Goal: Information Seeking & Learning: Find specific fact

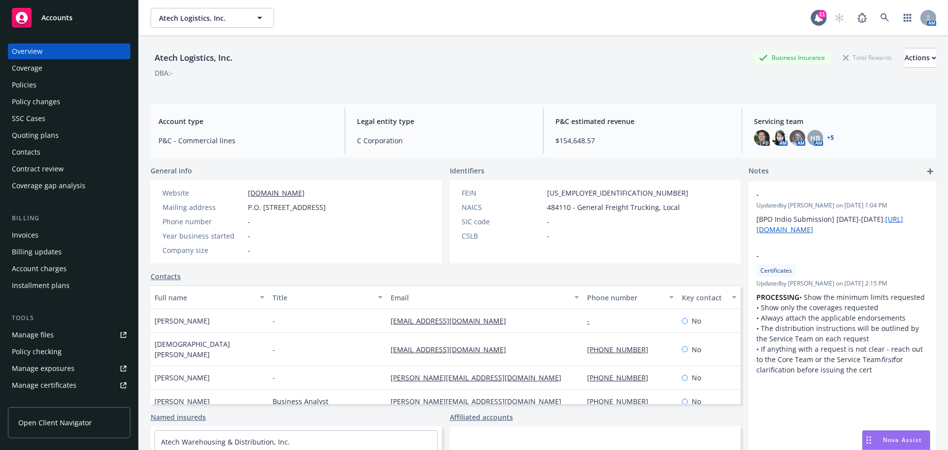
click at [47, 16] on span "Accounts" at bounding box center [56, 18] width 31 height 8
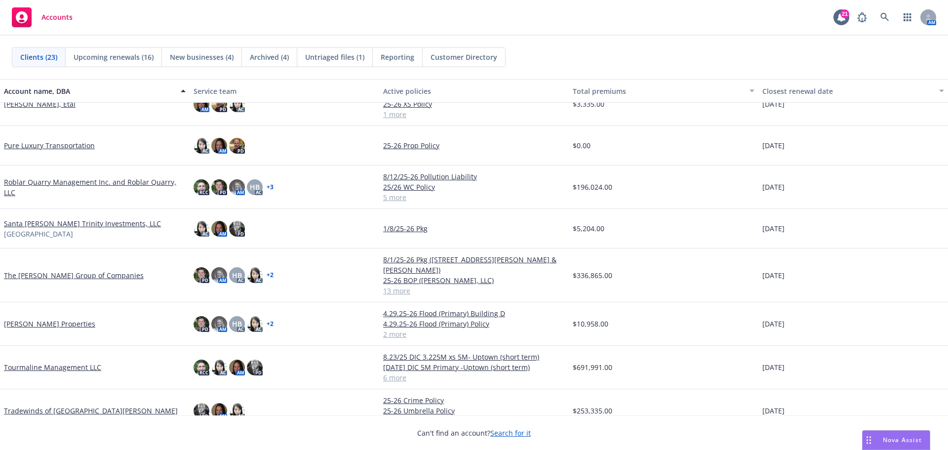
scroll to position [624, 0]
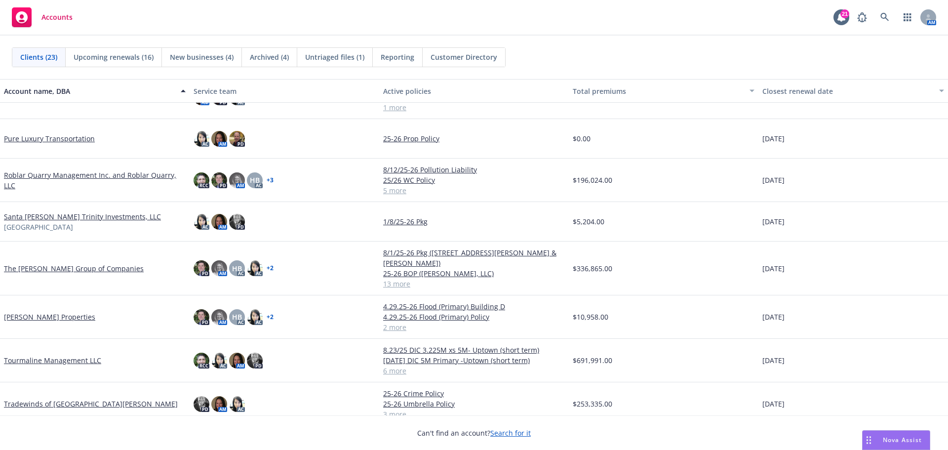
click at [30, 398] on link "Tradewinds of San Jose" at bounding box center [91, 403] width 174 height 10
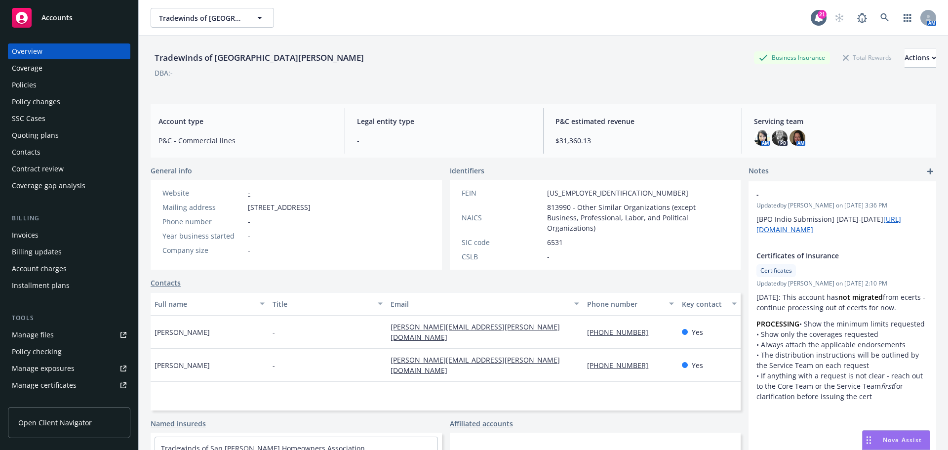
click at [46, 77] on div "Overview Coverage Policies Policy changes SSC Cases Quoting plans Contacts Cont…" at bounding box center [69, 118] width 122 height 150
click at [45, 86] on div "Policies" at bounding box center [69, 85] width 115 height 16
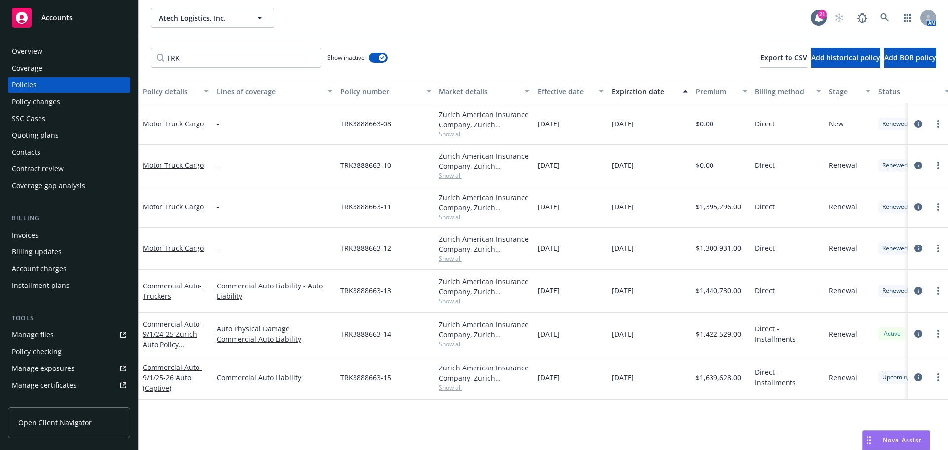
click at [39, 20] on div "Accounts" at bounding box center [69, 18] width 115 height 20
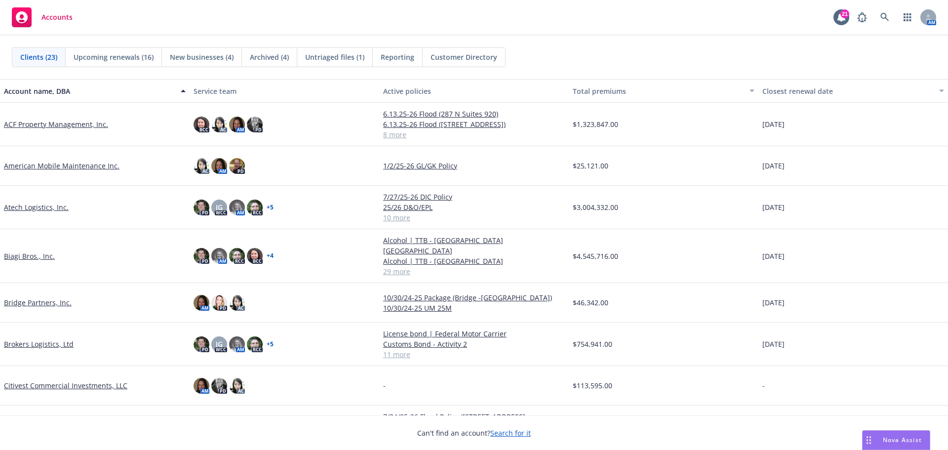
click at [28, 251] on link "Biagi Bros., Inc." at bounding box center [29, 256] width 51 height 10
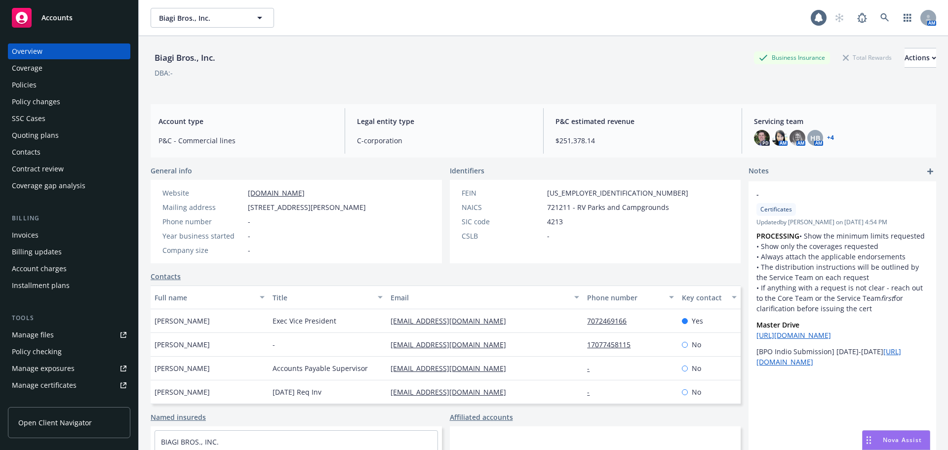
click at [30, 85] on div "Policies" at bounding box center [24, 85] width 25 height 16
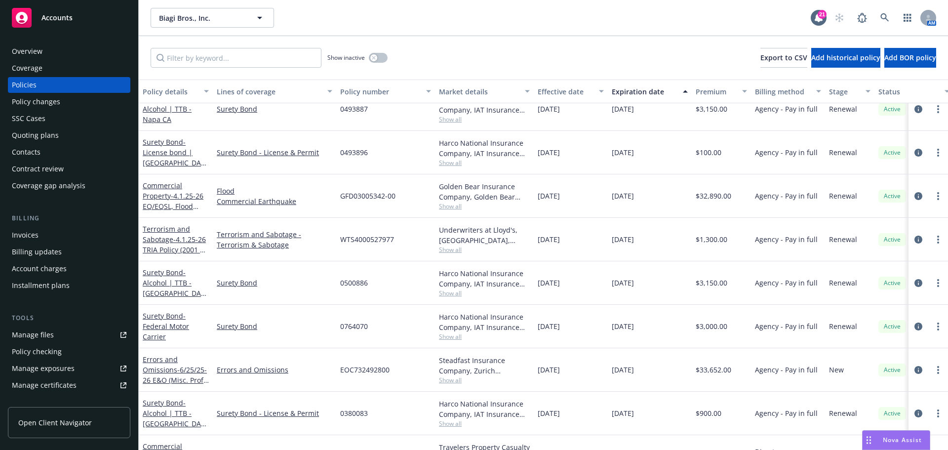
scroll to position [938, 0]
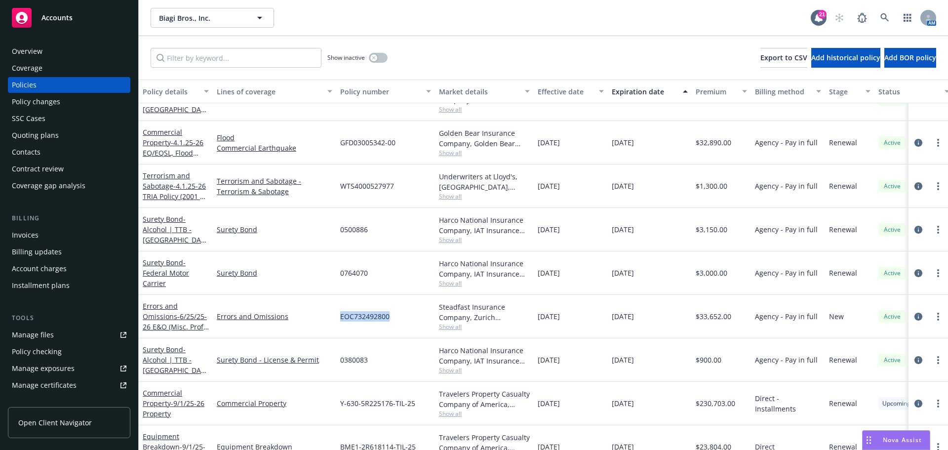
drag, startPoint x: 390, startPoint y: 317, endPoint x: 339, endPoint y: 318, distance: 50.9
click at [339, 318] on div "EOC732492800" at bounding box center [385, 316] width 99 height 43
copy span "EOC732492800"
click at [934, 317] on link "more" at bounding box center [938, 317] width 12 height 12
click at [158, 316] on link "Errors and Omissions - 6/25/25-26 E&O (Misc. Prof. Liability) Policy" at bounding box center [175, 321] width 64 height 40
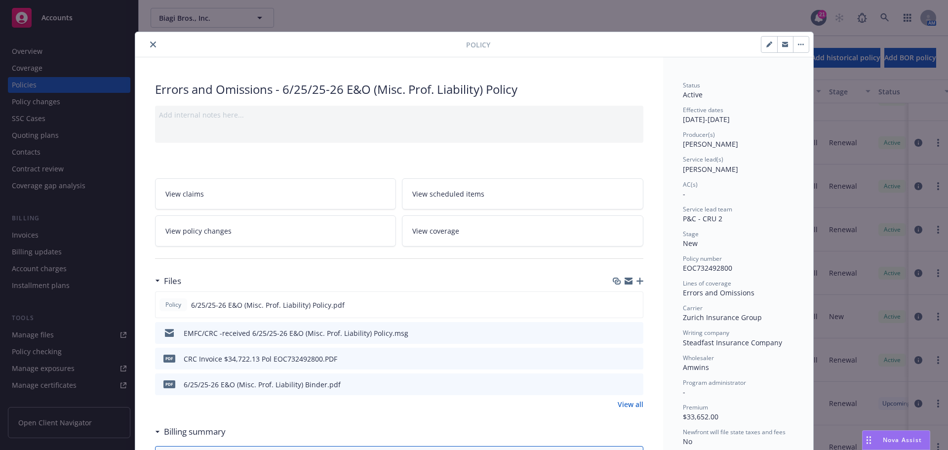
click at [148, 41] on button "close" at bounding box center [153, 45] width 12 height 12
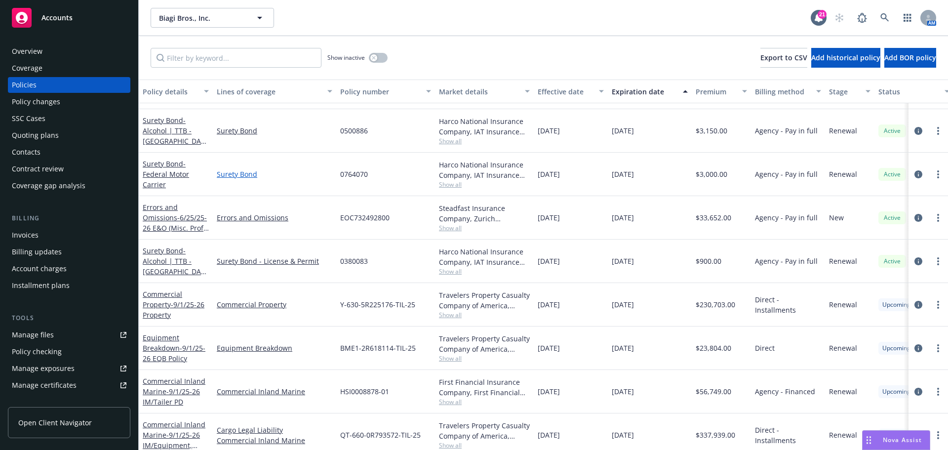
scroll to position [889, 0]
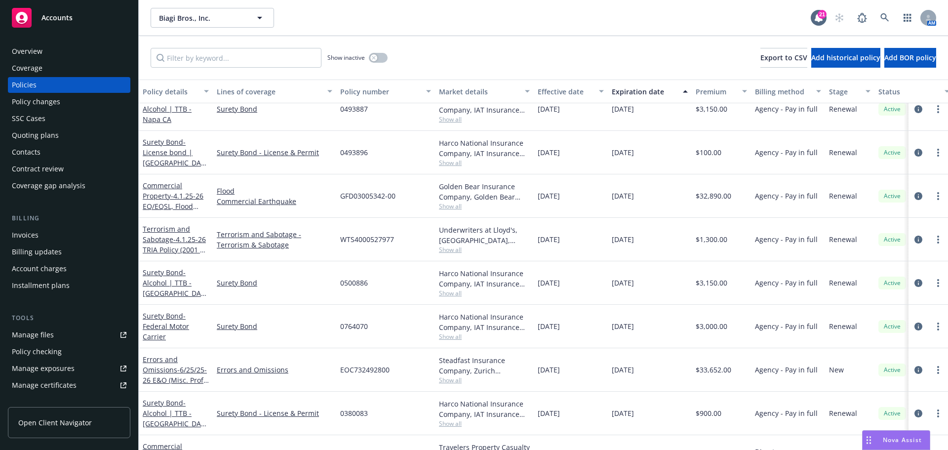
click at [364, 240] on span "WTS4000527977" at bounding box center [367, 239] width 54 height 10
drag, startPoint x: 395, startPoint y: 237, endPoint x: 342, endPoint y: 241, distance: 52.9
click at [342, 241] on div "WTS4000527977" at bounding box center [385, 239] width 99 height 43
copy span "WTS4000527977"
click at [164, 238] on link "Terrorism and Sabotage - 4.1.25-26 TRIA Policy (2001 S. Burgundy Pl, [GEOGRAPHI…" at bounding box center [174, 254] width 63 height 61
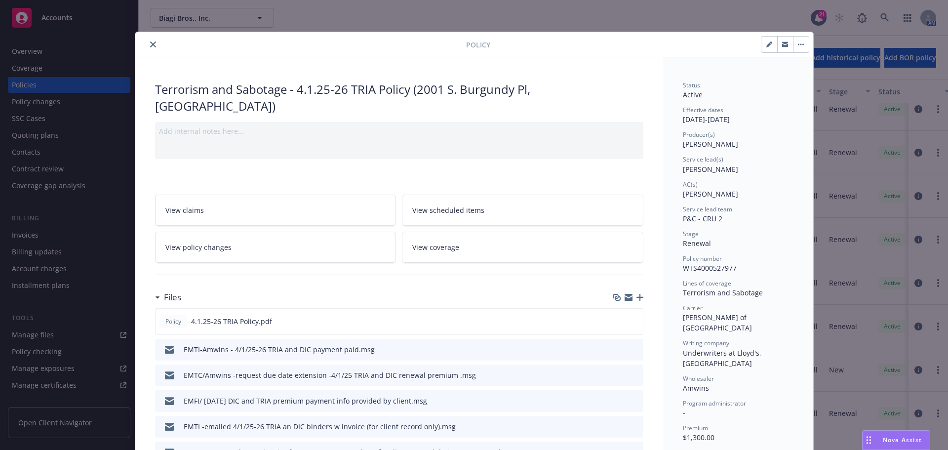
click at [150, 46] on icon "close" at bounding box center [153, 44] width 6 height 6
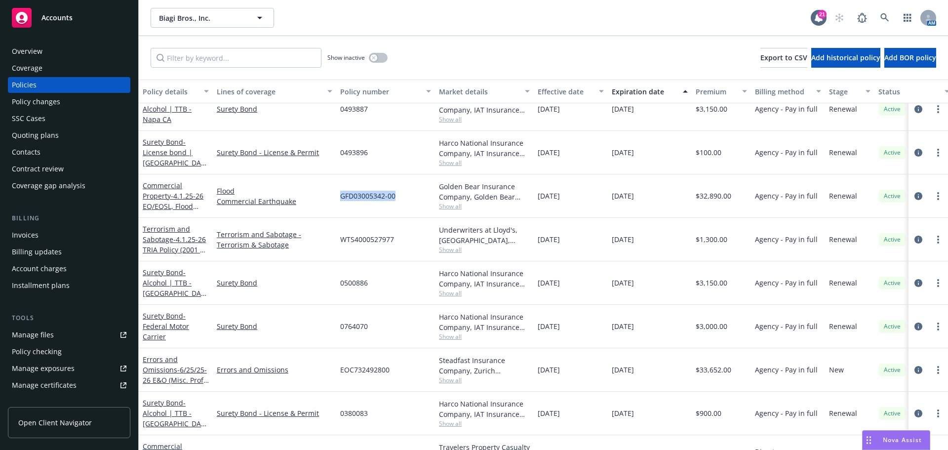
drag, startPoint x: 396, startPoint y: 195, endPoint x: 341, endPoint y: 200, distance: 55.5
click at [341, 200] on div "GFD03005342-00" at bounding box center [385, 195] width 99 height 43
copy span "GFD03005342-00"
click at [181, 196] on span "- 4.1.25-26 EQ/EQSL, Flood Policy (2001 S. Burgundy Pl, [GEOGRAPHIC_DATA])" at bounding box center [174, 221] width 62 height 61
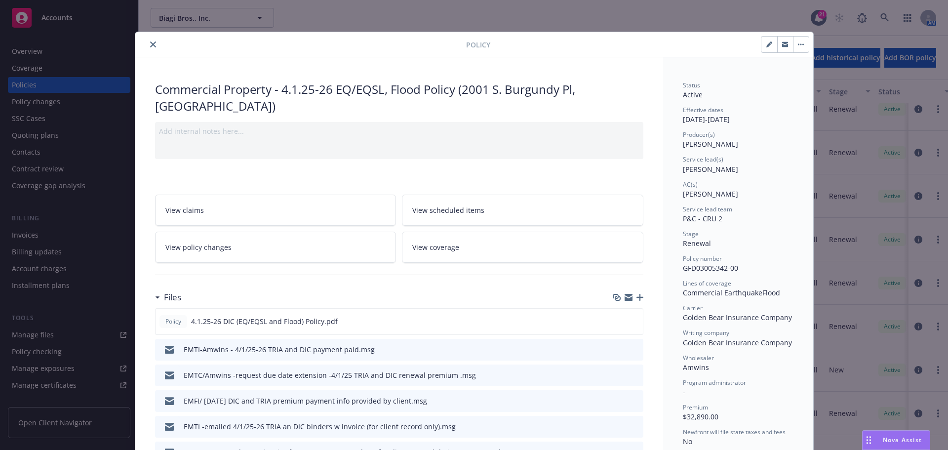
click at [152, 45] on icon "close" at bounding box center [153, 44] width 6 height 6
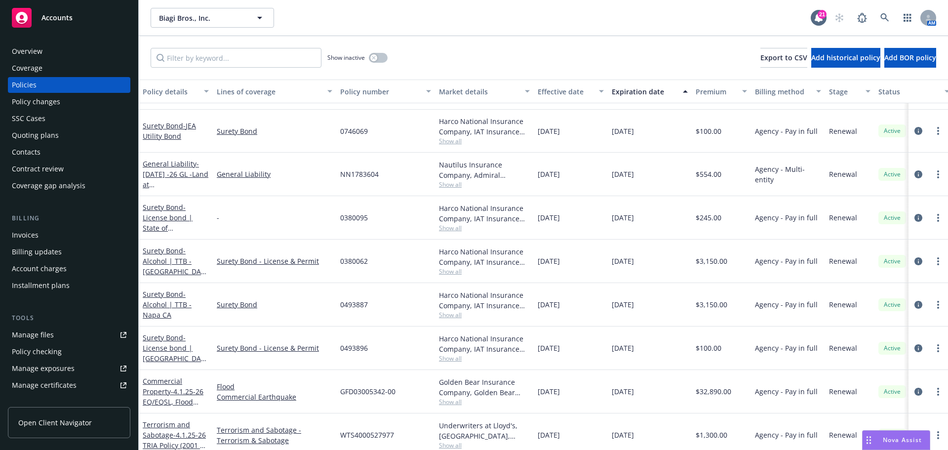
scroll to position [593, 0]
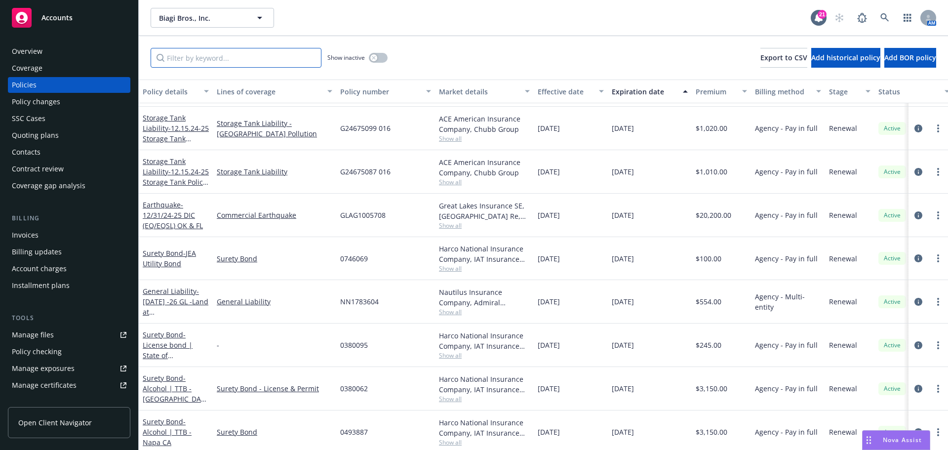
click at [203, 66] on input "Filter by keyword..." at bounding box center [236, 58] width 171 height 20
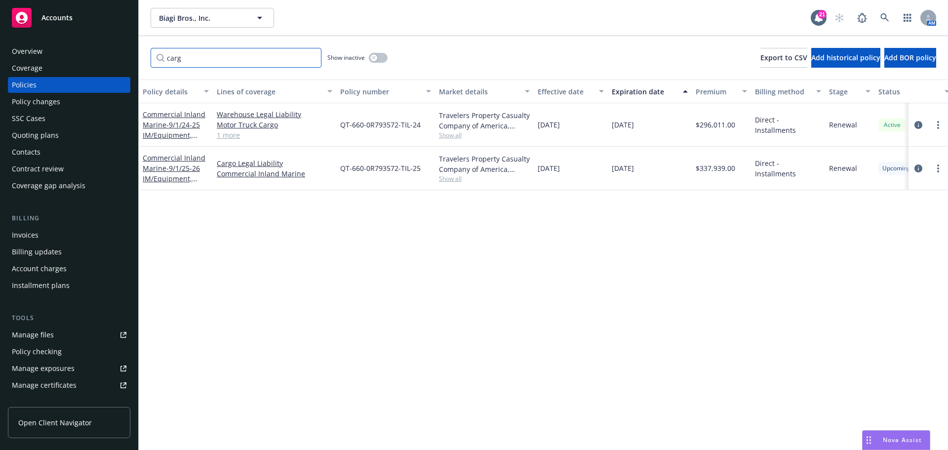
scroll to position [0, 0]
type input "carg"
click at [187, 126] on span "- 9/1/24-25 IM/Equipment, WLL, MTC" at bounding box center [171, 135] width 57 height 30
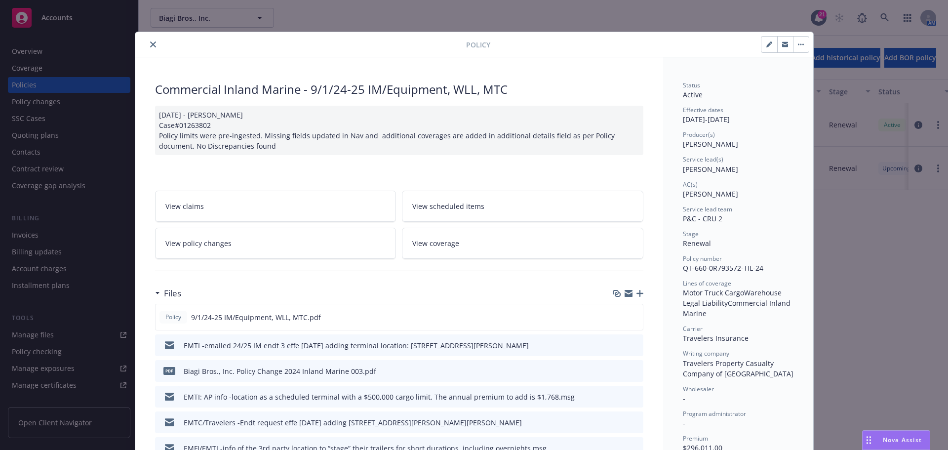
click at [793, 43] on button "button" at bounding box center [801, 45] width 16 height 16
click at [750, 189] on div "AC(s) [PERSON_NAME]" at bounding box center [738, 189] width 111 height 19
drag, startPoint x: 708, startPoint y: 267, endPoint x: 734, endPoint y: 267, distance: 26.2
click at [734, 267] on span "QT-660-0R793572-TIL-24" at bounding box center [723, 267] width 80 height 9
click at [148, 41] on button "close" at bounding box center [153, 45] width 12 height 12
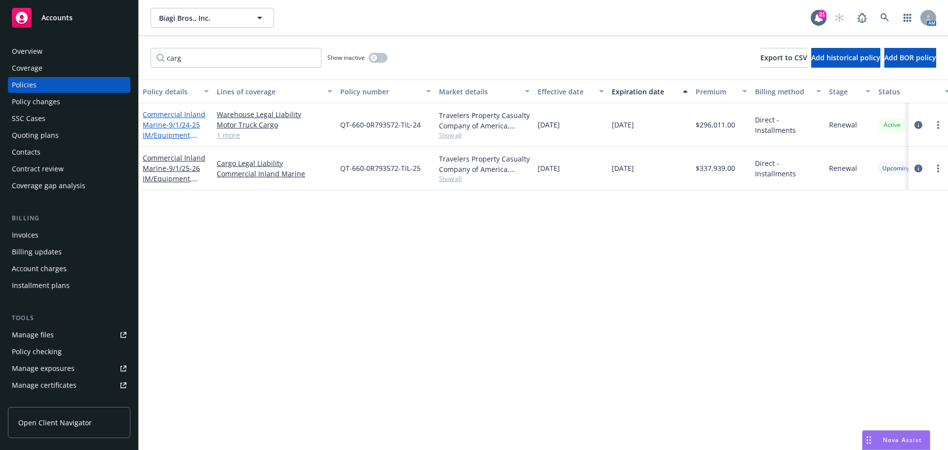
click at [173, 122] on span "- 9/1/24-25 IM/Equipment, WLL, MTC" at bounding box center [171, 135] width 57 height 30
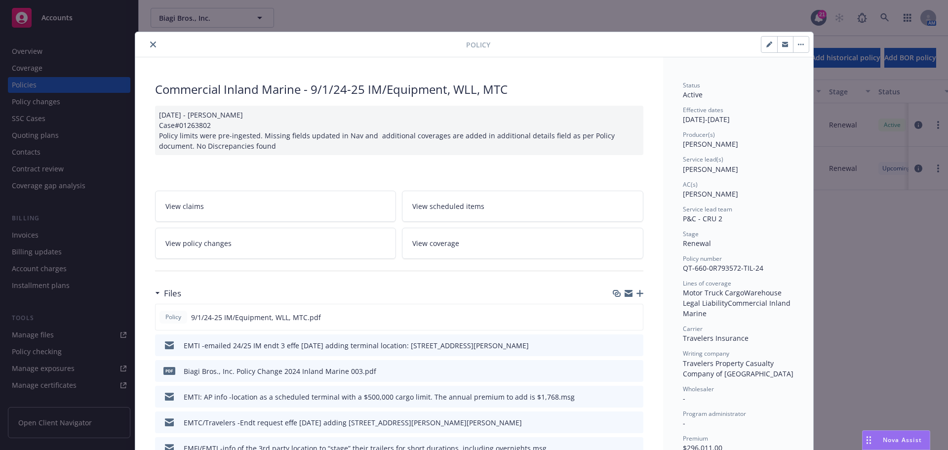
scroll to position [30, 0]
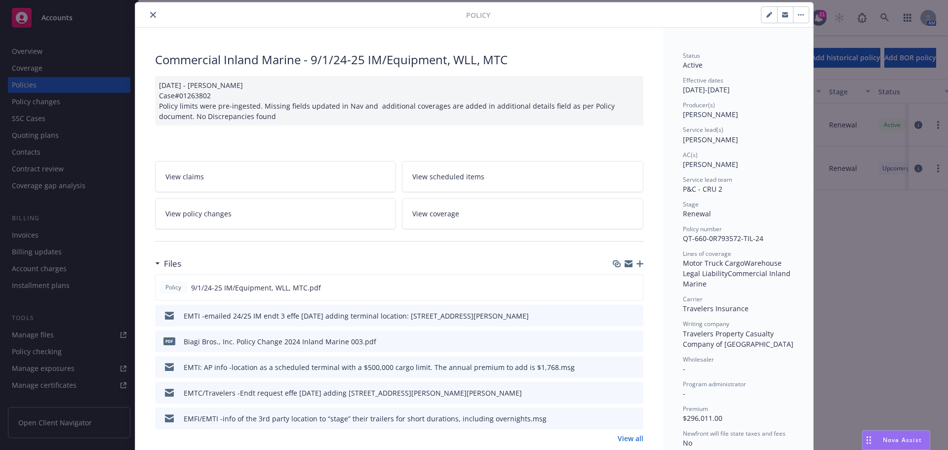
click at [150, 12] on icon "close" at bounding box center [153, 15] width 6 height 6
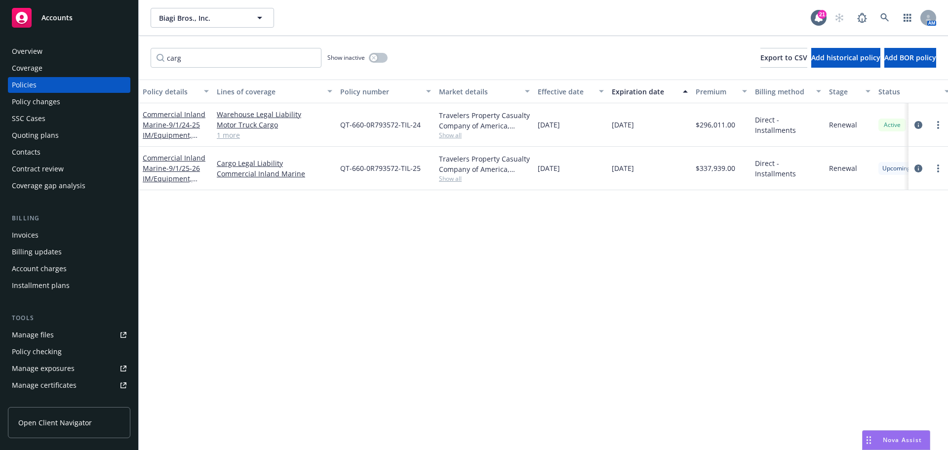
click at [262, 109] on div "Warehouse Legal Liability Motor Truck Cargo Commercial Inland Marine 1 more" at bounding box center [274, 124] width 123 height 43
click at [265, 114] on link "Warehouse Legal Liability" at bounding box center [275, 114] width 116 height 10
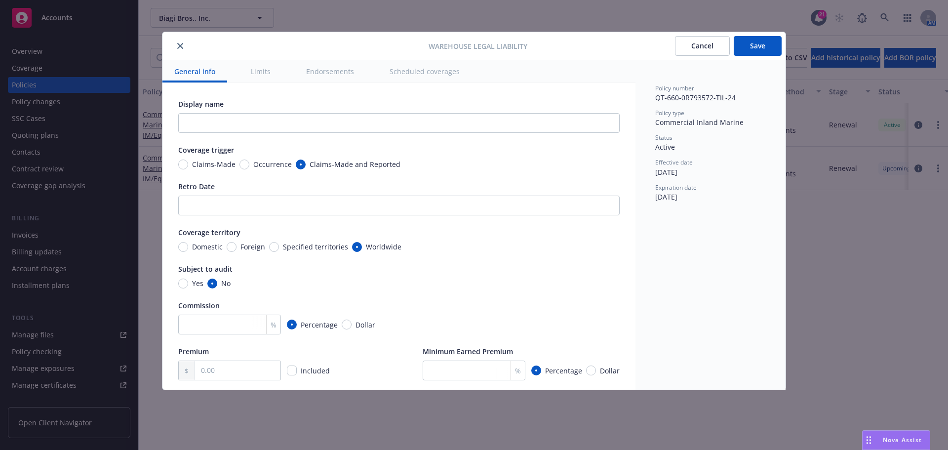
click at [249, 76] on button "Limits" at bounding box center [260, 71] width 43 height 22
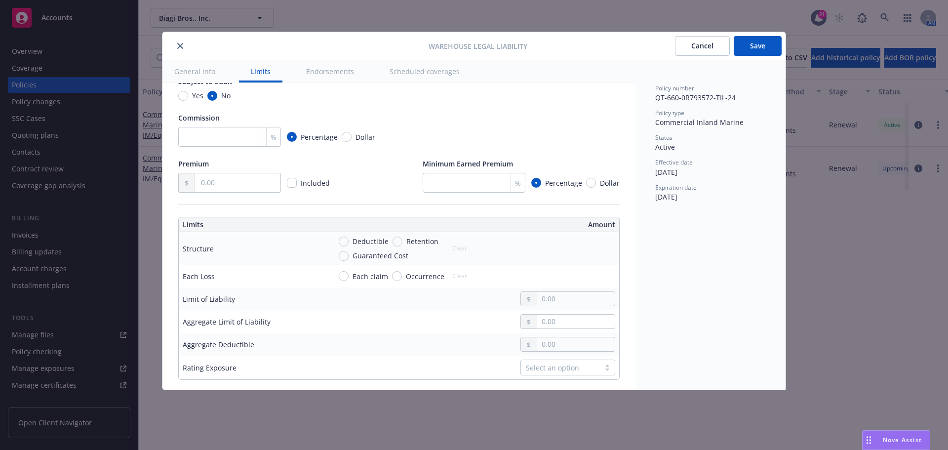
click at [330, 70] on button "Endorsements" at bounding box center [330, 71] width 72 height 22
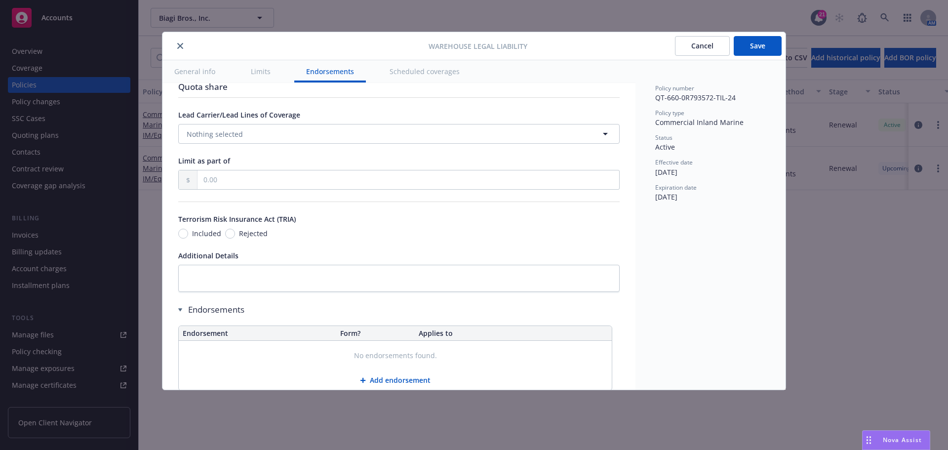
scroll to position [525, 0]
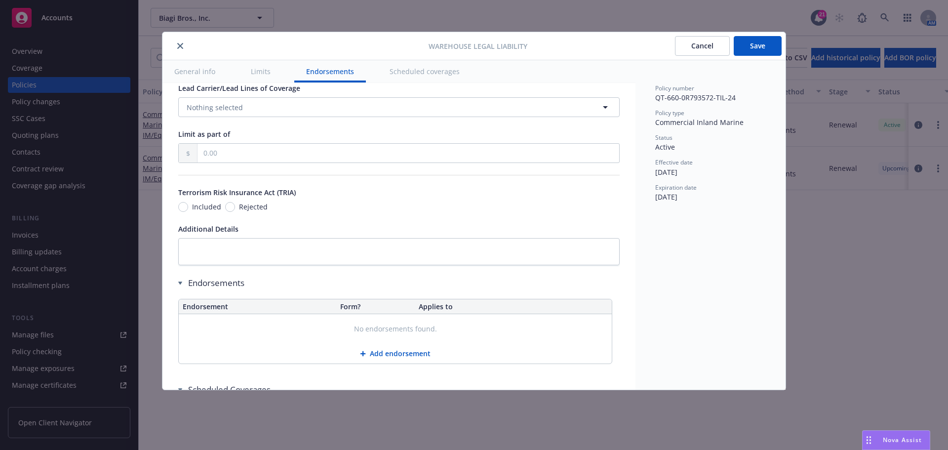
click at [178, 49] on button "close" at bounding box center [180, 46] width 12 height 12
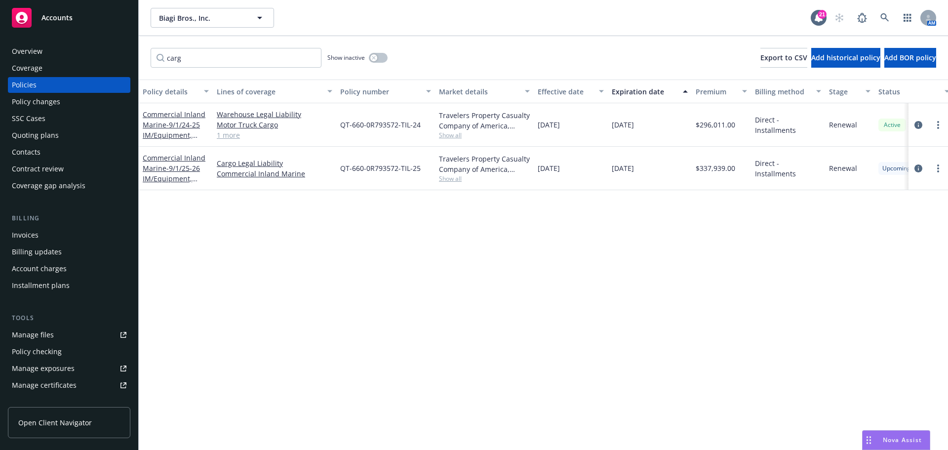
click at [94, 98] on div "Policy changes" at bounding box center [69, 102] width 115 height 16
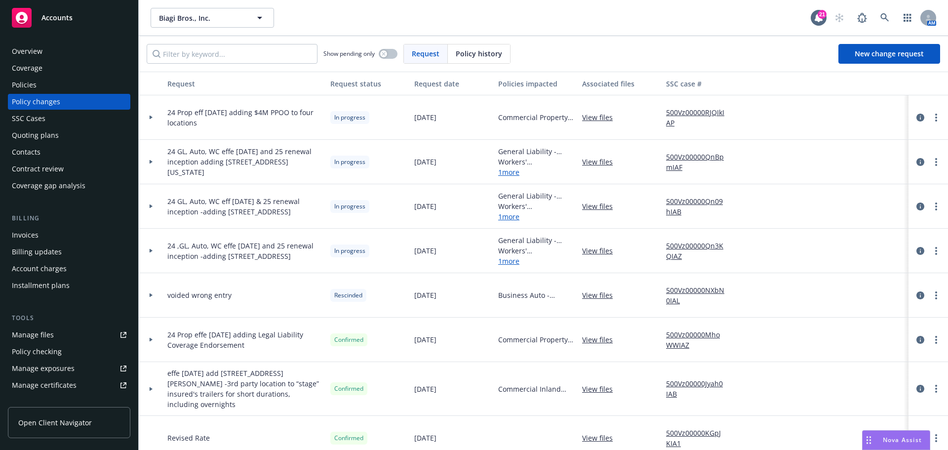
click at [30, 85] on div "Policies" at bounding box center [24, 85] width 25 height 16
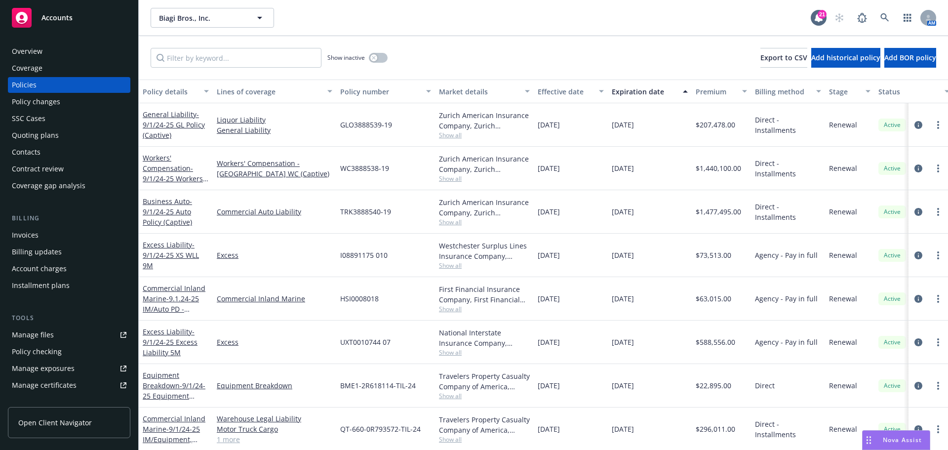
click at [33, 101] on div "Policy changes" at bounding box center [36, 102] width 48 height 16
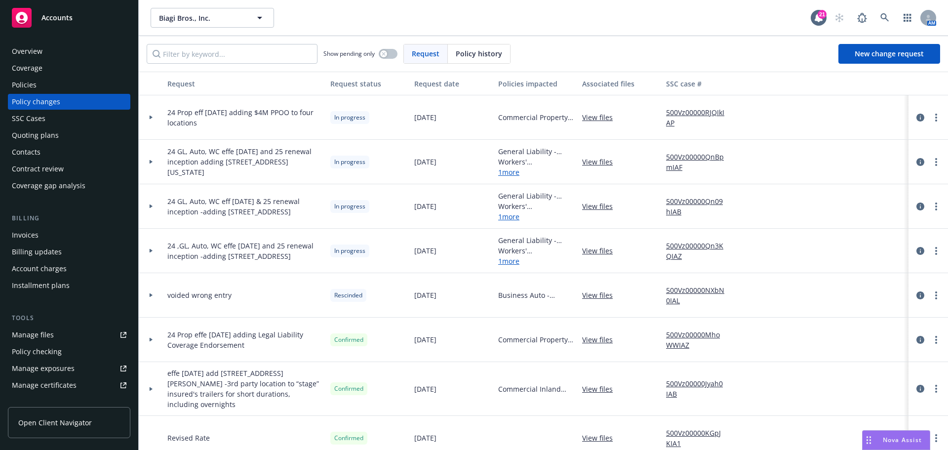
click at [55, 59] on div "Overview Coverage Policies Policy changes SSC Cases Quoting plans Contacts Cont…" at bounding box center [69, 118] width 122 height 150
click at [56, 54] on div "Overview" at bounding box center [69, 51] width 115 height 16
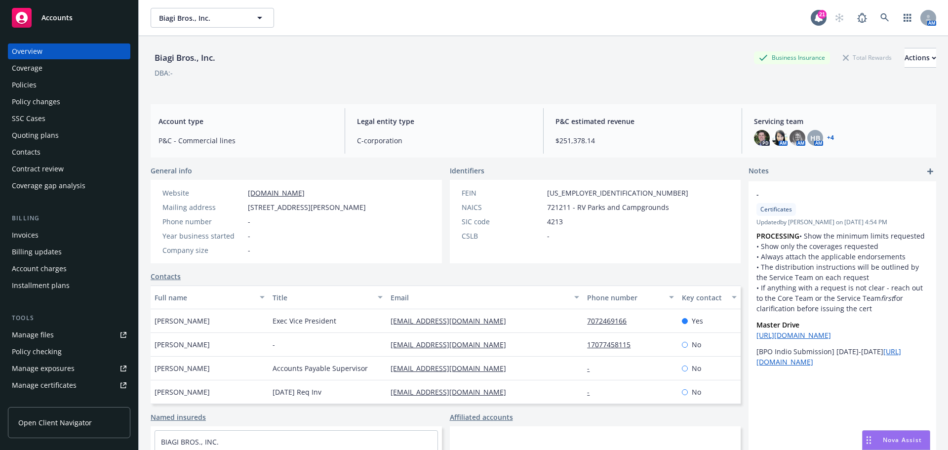
click at [41, 87] on div "Policies" at bounding box center [69, 85] width 115 height 16
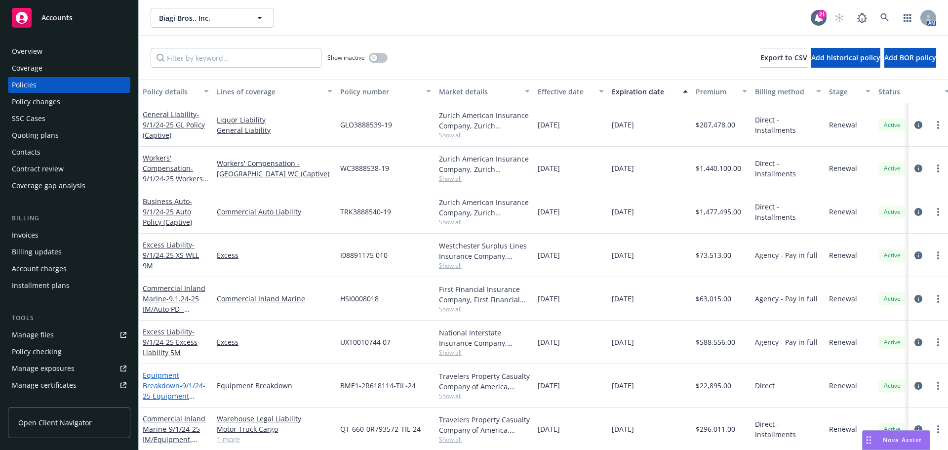
click at [183, 386] on span "- 9/1/24-25 Equipment Breakdown" at bounding box center [174, 396] width 63 height 30
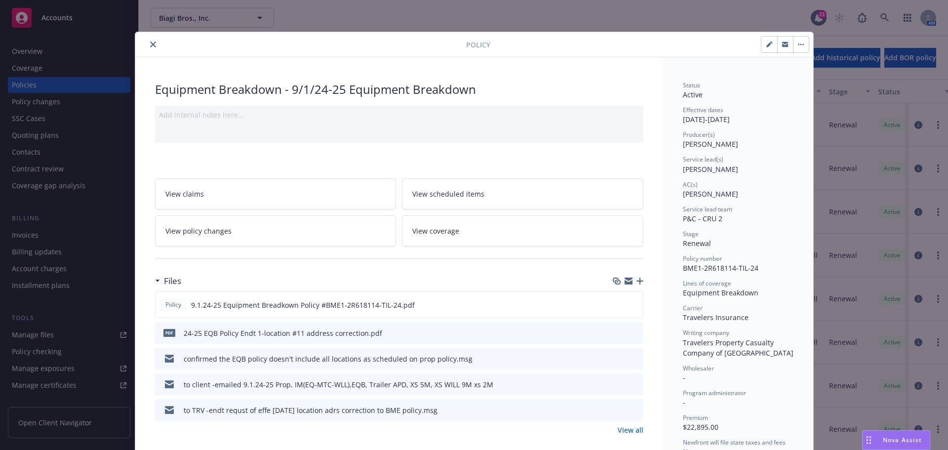
click at [150, 43] on icon "close" at bounding box center [153, 44] width 6 height 6
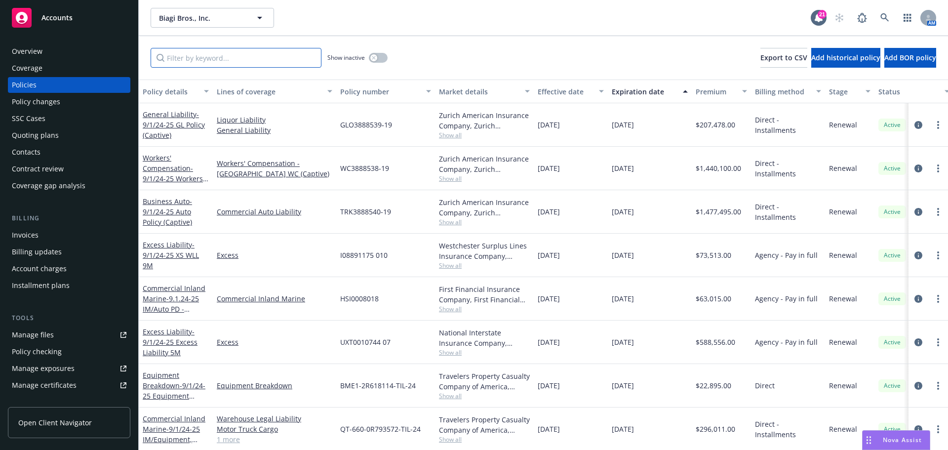
click at [245, 48] on input "Filter by keyword..." at bounding box center [236, 58] width 171 height 20
click at [244, 52] on input "Filter by keyword..." at bounding box center [236, 58] width 171 height 20
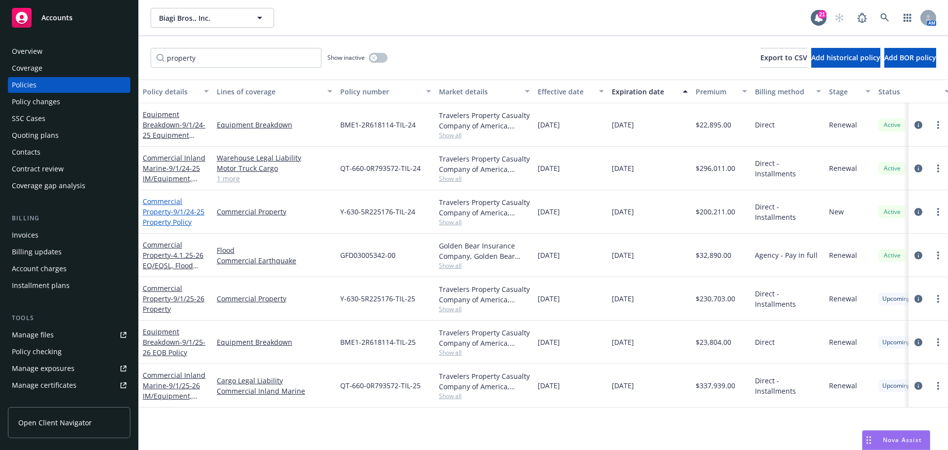
click at [173, 215] on span "- 9/1/24-25 Property Policy" at bounding box center [174, 217] width 62 height 20
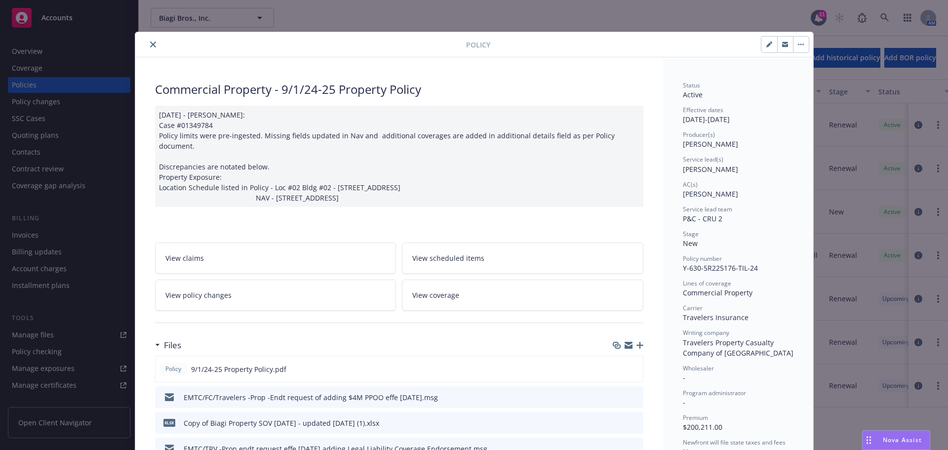
click at [148, 40] on button "close" at bounding box center [153, 45] width 12 height 12
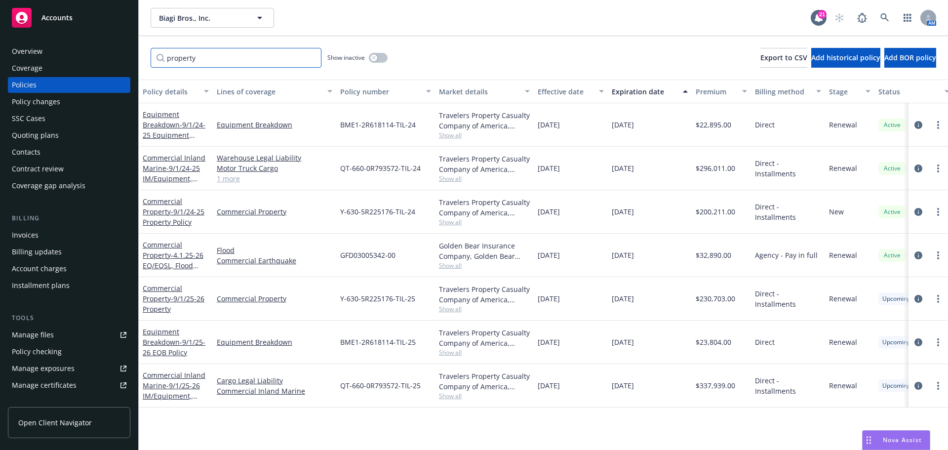
click at [207, 57] on input "property" at bounding box center [236, 58] width 171 height 20
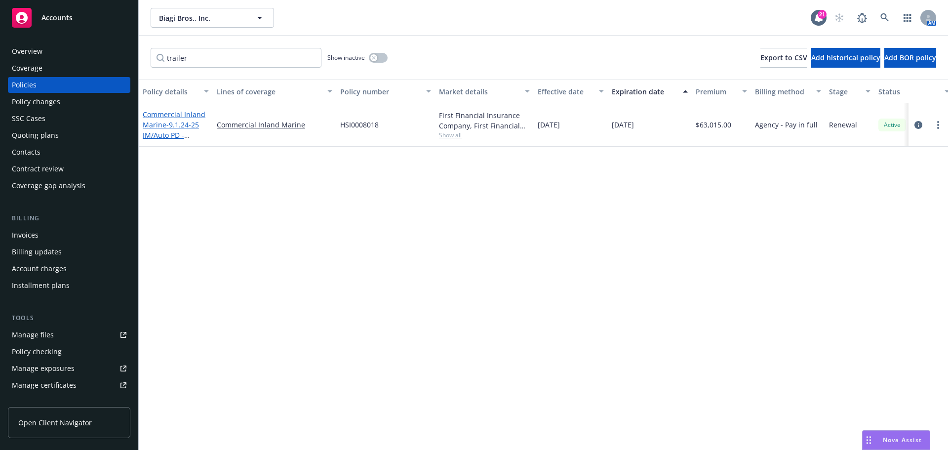
click at [166, 130] on span "- 9.1.24-25 IM/Auto PD -Trailers" at bounding box center [171, 135] width 56 height 30
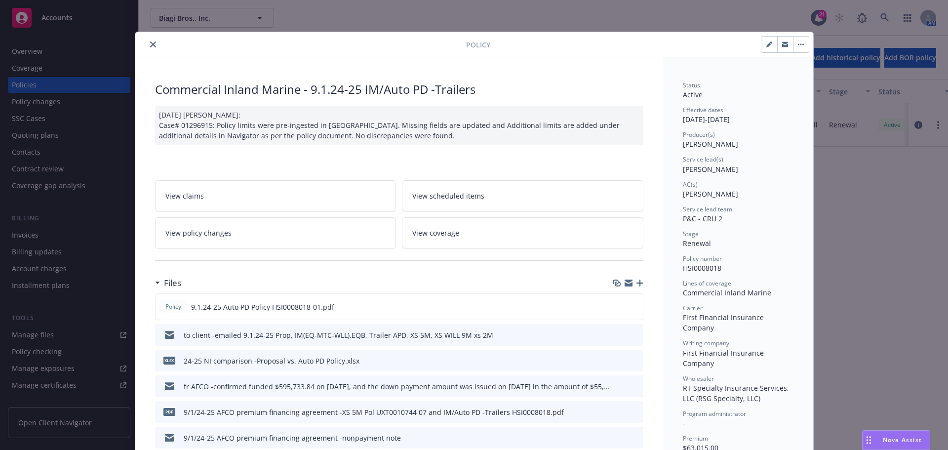
click at [147, 43] on button "close" at bounding box center [153, 45] width 12 height 12
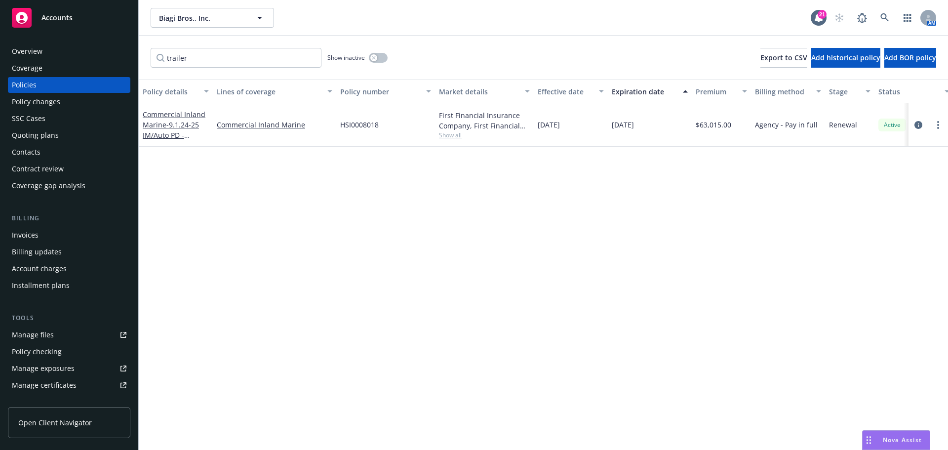
click at [146, 44] on div "trailer Show inactive Export to CSV Add historical policy Add BOR policy" at bounding box center [543, 57] width 809 height 43
click at [206, 65] on input "trailer" at bounding box center [236, 58] width 171 height 20
click at [146, 62] on div "trailer Show inactive Export to CSV Add historical policy Add BOR policy" at bounding box center [543, 57] width 809 height 43
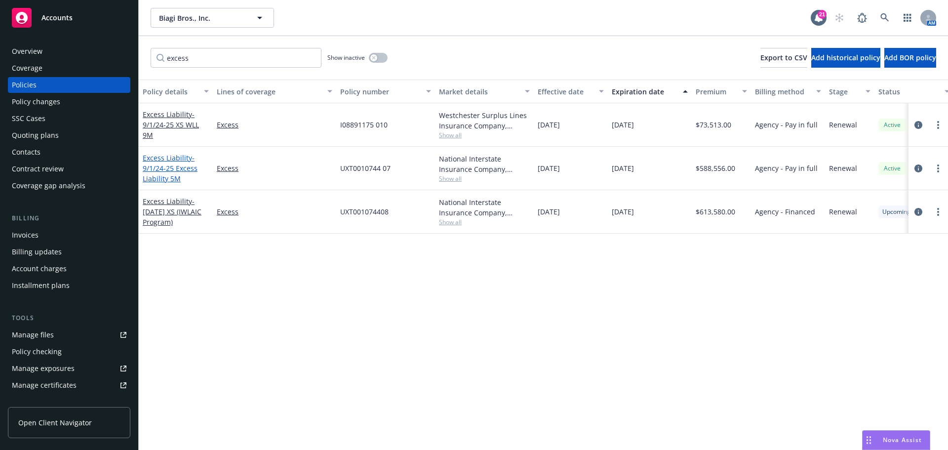
click at [184, 170] on span "- 9/1/24-25 Excess Liability 5M" at bounding box center [170, 168] width 55 height 30
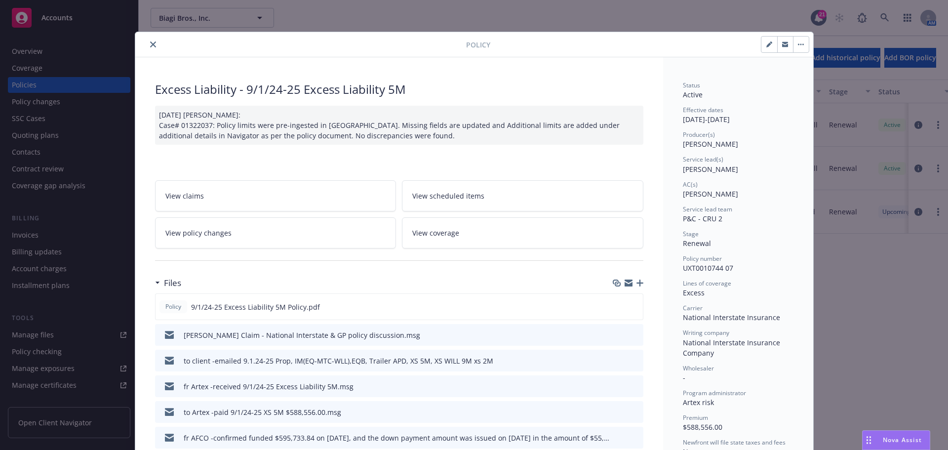
scroll to position [148, 0]
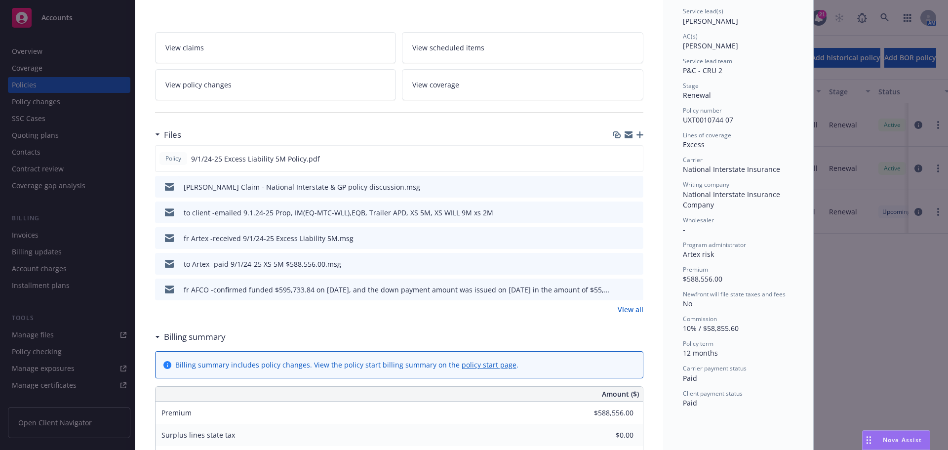
click at [708, 119] on span "UXT0010744 07" at bounding box center [708, 119] width 50 height 9
click at [732, 120] on div "Policy number UXT0010744 07" at bounding box center [738, 115] width 111 height 19
drag, startPoint x: 728, startPoint y: 119, endPoint x: 680, endPoint y: 121, distance: 48.0
click at [683, 121] on span "UXT0010744 07" at bounding box center [708, 119] width 50 height 9
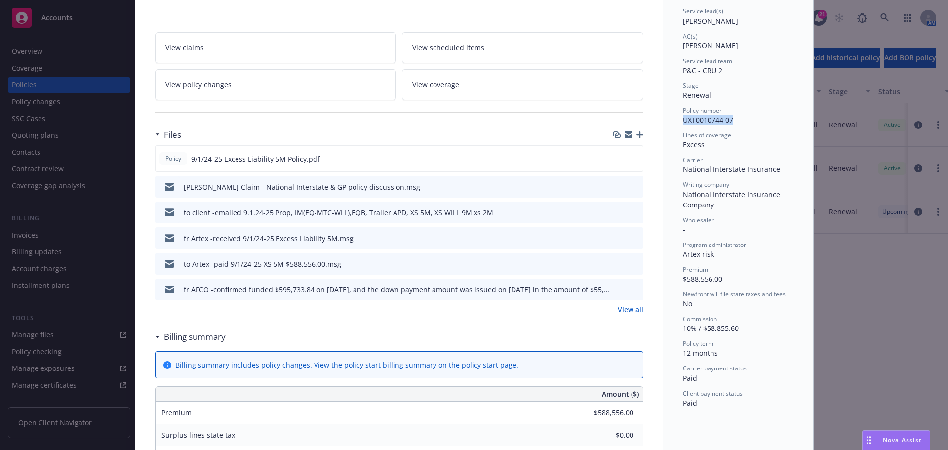
copy span "UXT0010744 07"
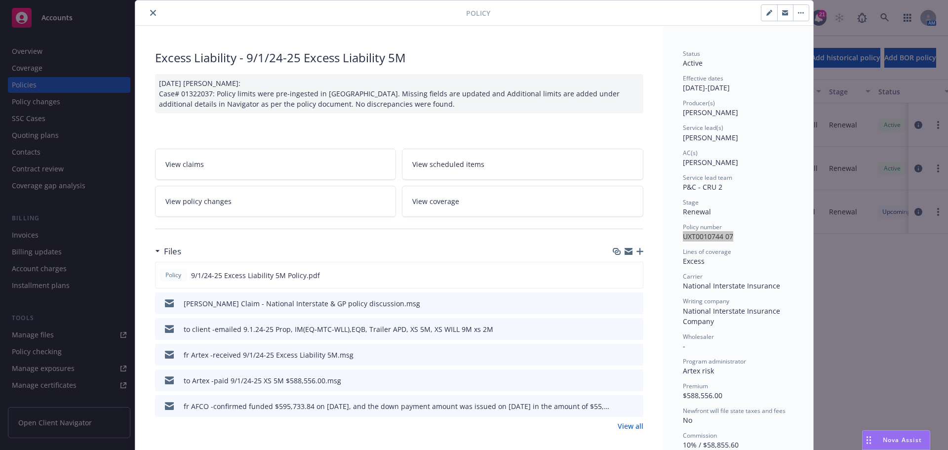
scroll to position [0, 0]
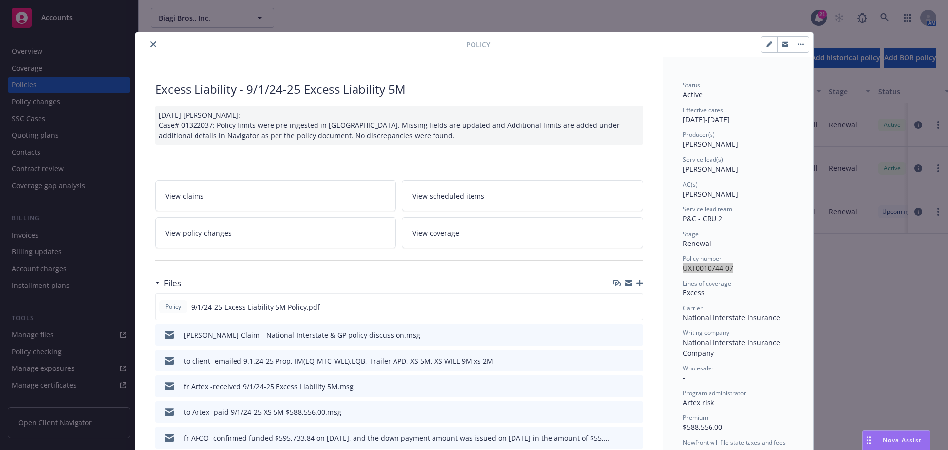
click at [150, 46] on icon "close" at bounding box center [153, 44] width 6 height 6
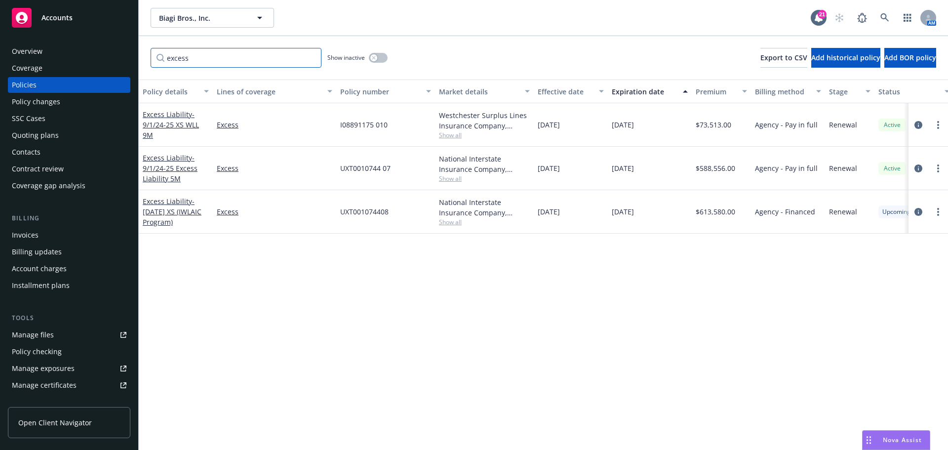
click at [191, 55] on input "excess" at bounding box center [236, 58] width 171 height 20
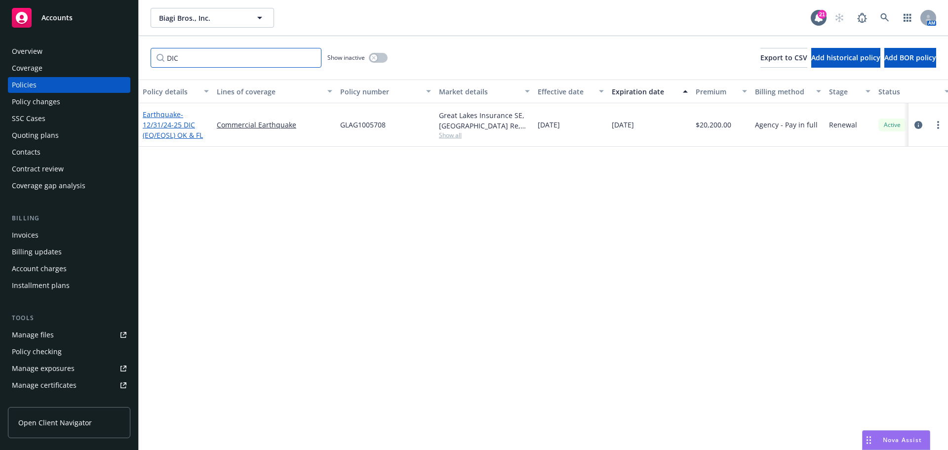
type input "DIC"
click at [172, 124] on span "- 12/31/24-25 DIC (EQ/EQSL) OK & FL" at bounding box center [173, 125] width 60 height 30
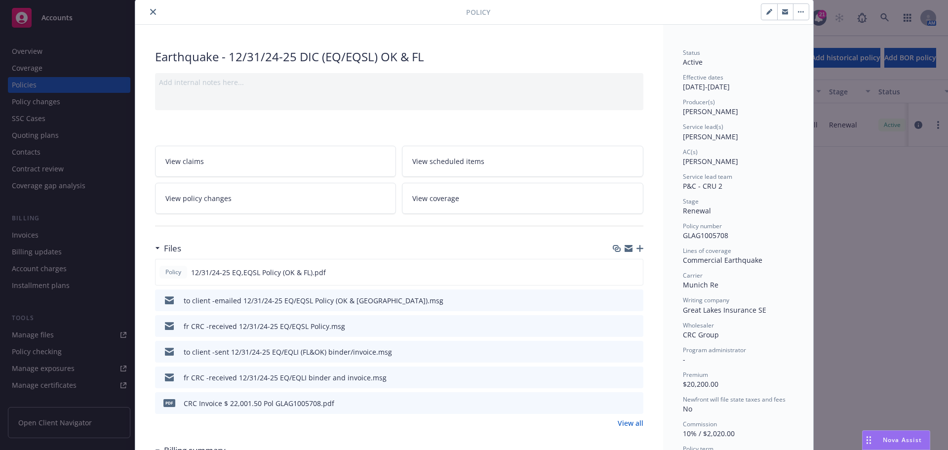
scroll to position [49, 0]
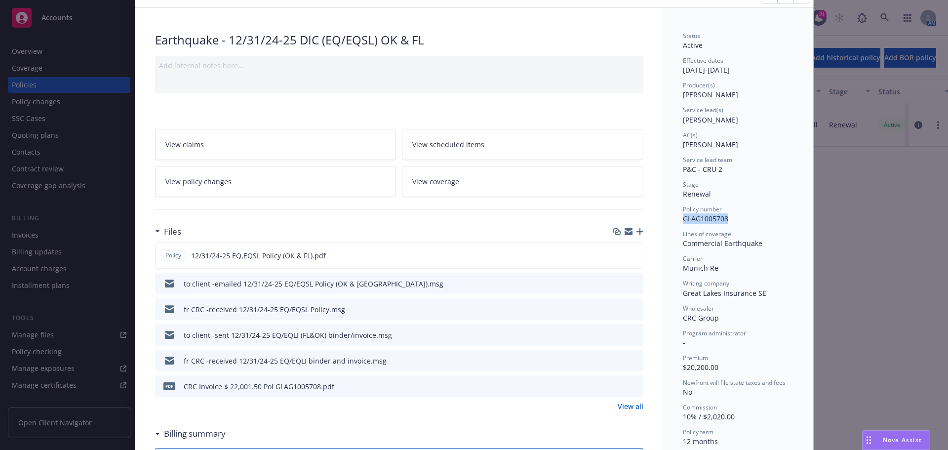
drag, startPoint x: 726, startPoint y: 219, endPoint x: 676, endPoint y: 221, distance: 49.9
copy span "GLAG1005708"
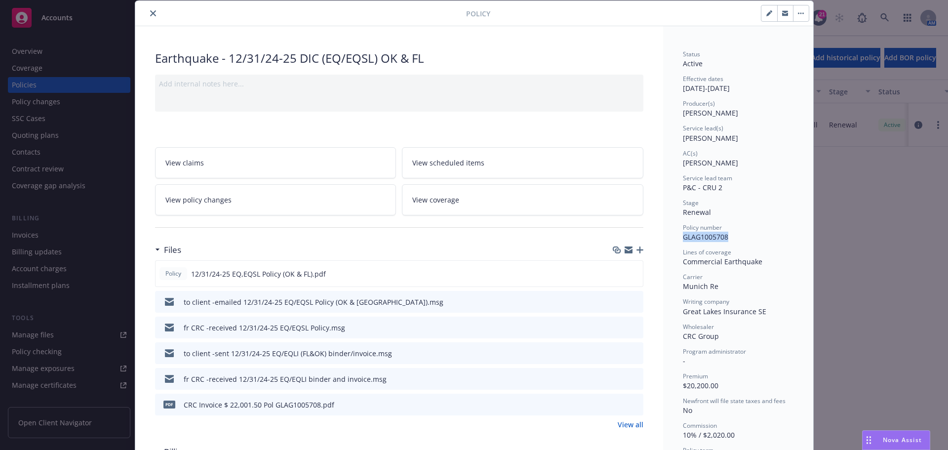
scroll to position [0, 0]
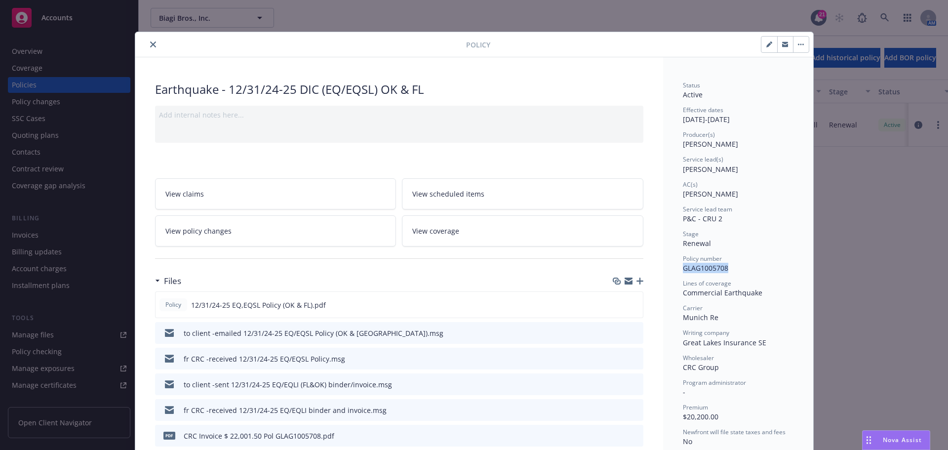
click at [153, 45] on button "close" at bounding box center [153, 45] width 12 height 12
